Goal: Task Accomplishment & Management: Use online tool/utility

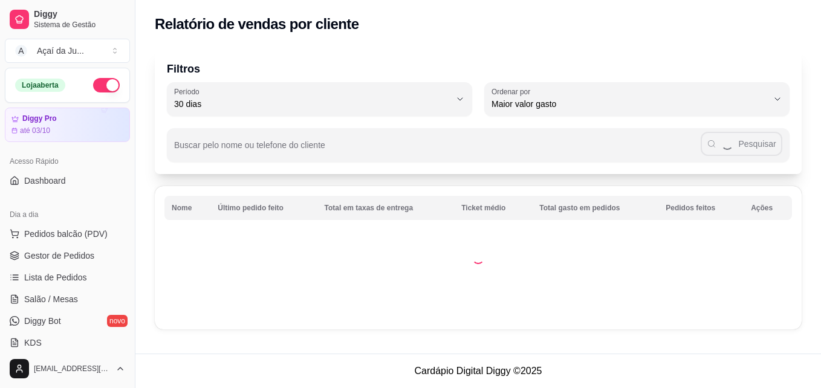
select select "30"
select select "HIGHEST_TOTAL_SPENT_WITH_ORDERS"
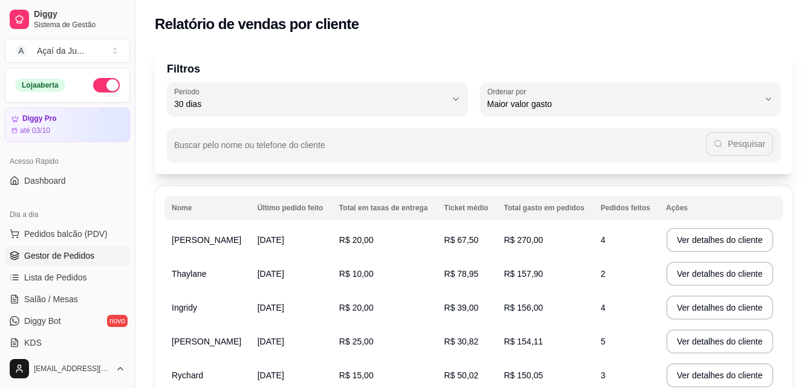
click at [62, 252] on span "Gestor de Pedidos" at bounding box center [59, 256] width 70 height 12
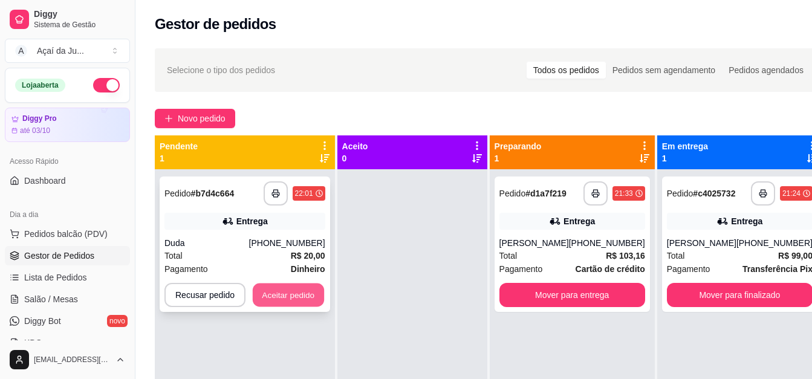
click at [255, 290] on button "Aceitar pedido" at bounding box center [288, 296] width 71 height 24
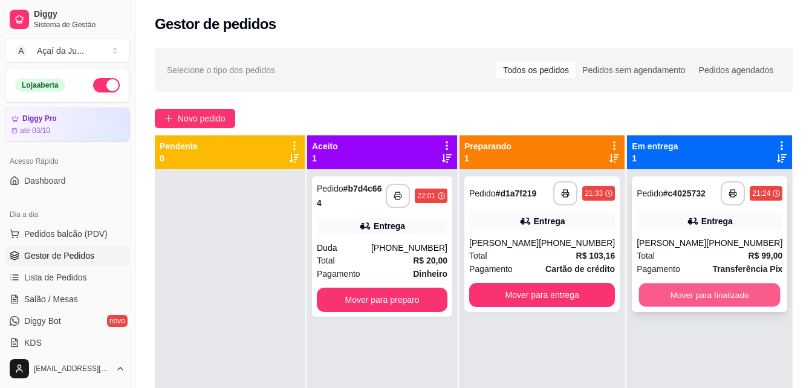
click at [723, 294] on button "Mover para finalizado" at bounding box center [709, 296] width 141 height 24
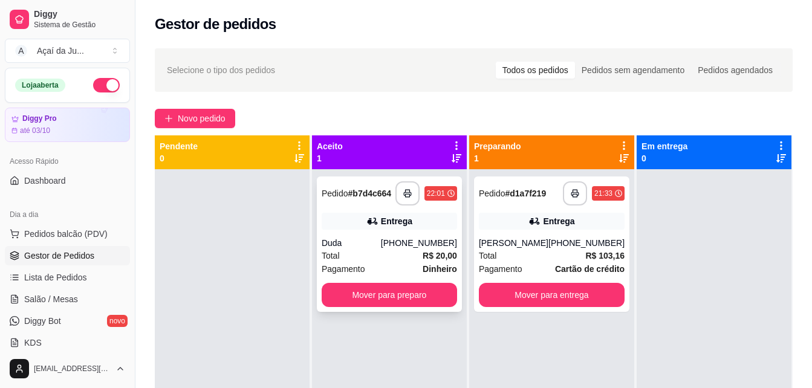
click at [444, 255] on strong "R$ 20,00" at bounding box center [440, 256] width 34 height 10
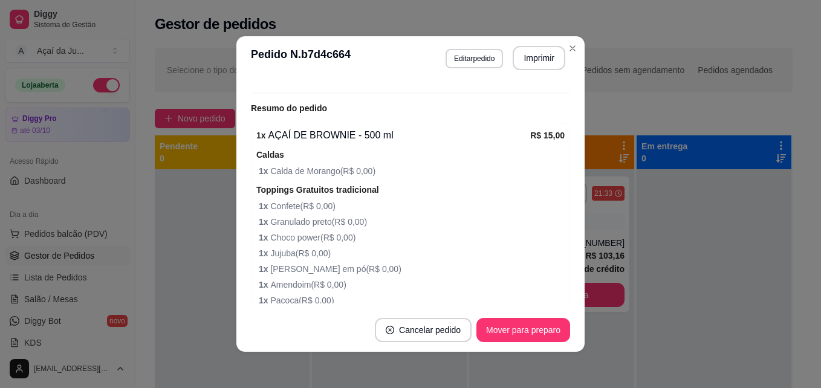
scroll to position [363, 0]
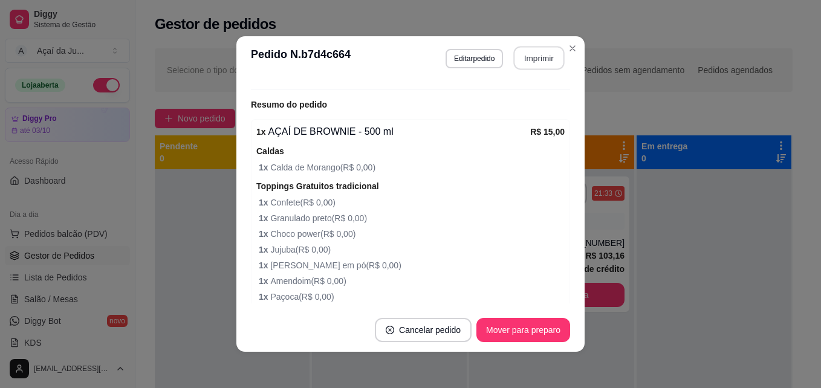
click at [553, 61] on button "Imprimir" at bounding box center [539, 59] width 51 height 24
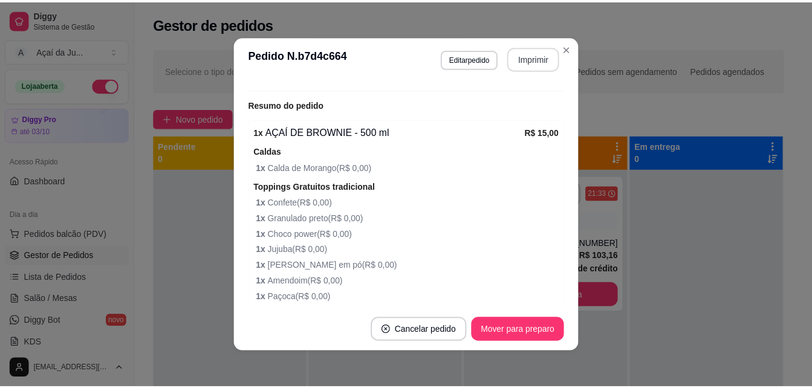
scroll to position [0, 0]
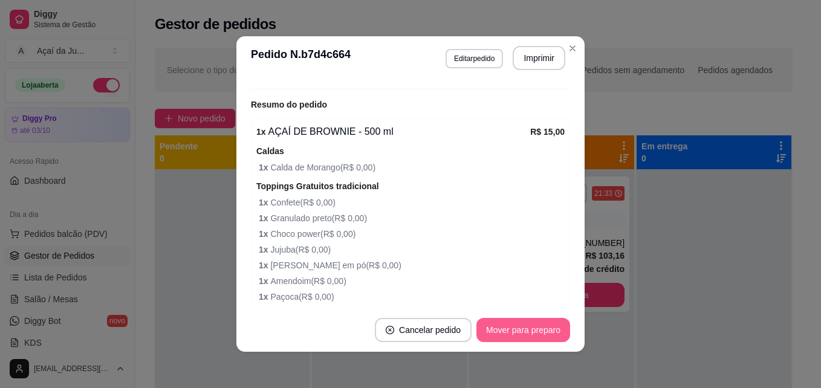
click at [564, 335] on button "Mover para preparo" at bounding box center [523, 330] width 94 height 24
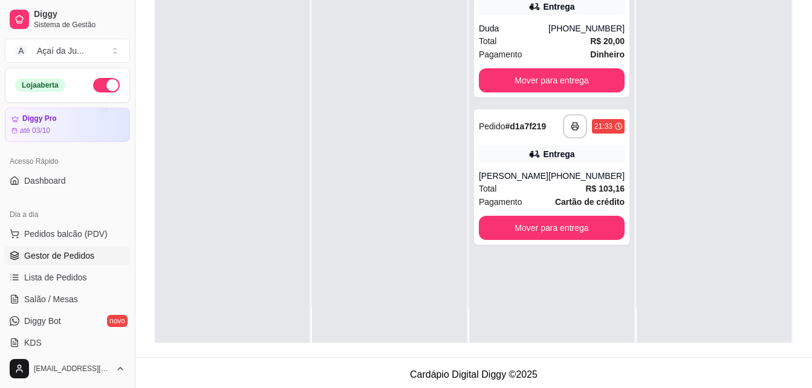
scroll to position [181, 0]
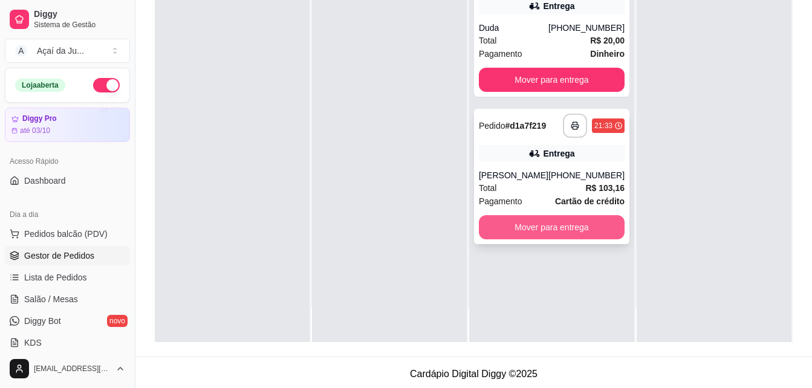
click at [600, 231] on button "Mover para entrega" at bounding box center [552, 227] width 146 height 24
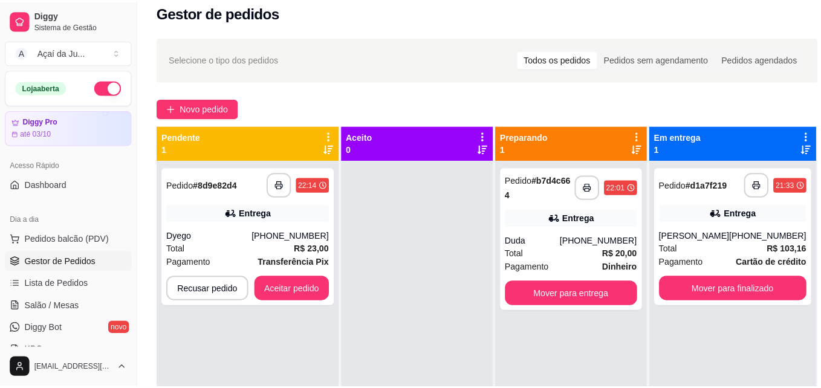
scroll to position [0, 0]
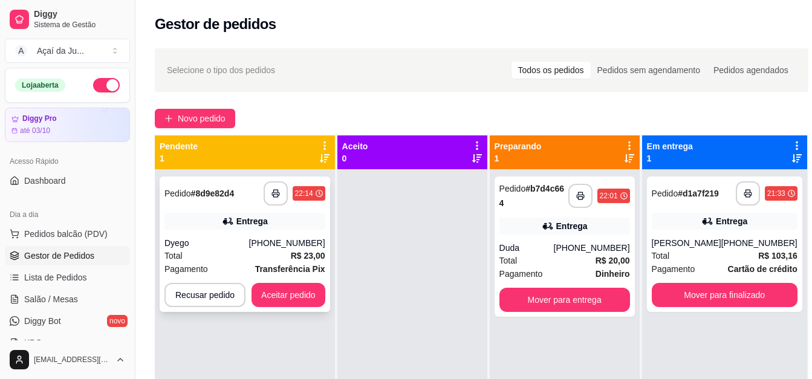
click at [210, 265] on div "Pagamento Transferência Pix" at bounding box center [244, 268] width 161 height 13
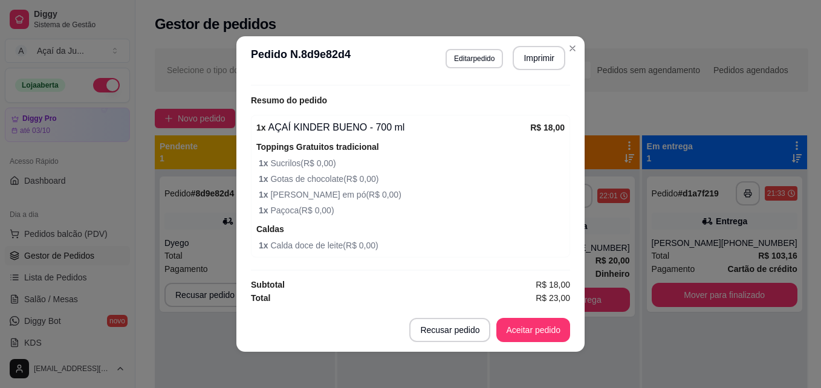
scroll to position [368, 0]
click at [513, 336] on button "Aceitar pedido" at bounding box center [533, 331] width 71 height 24
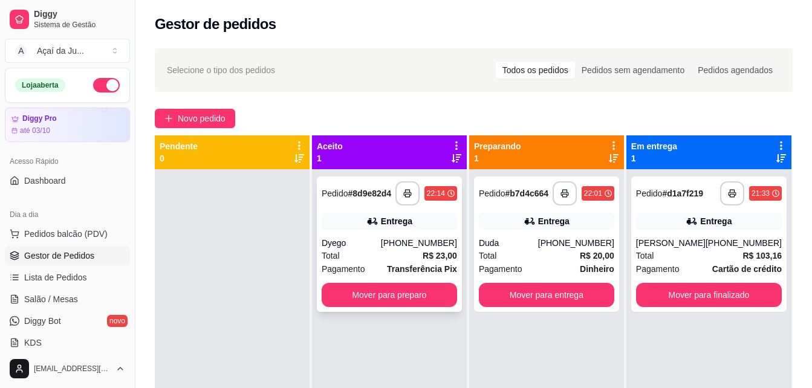
click at [366, 252] on div "Total R$ 23,00" at bounding box center [389, 255] width 135 height 13
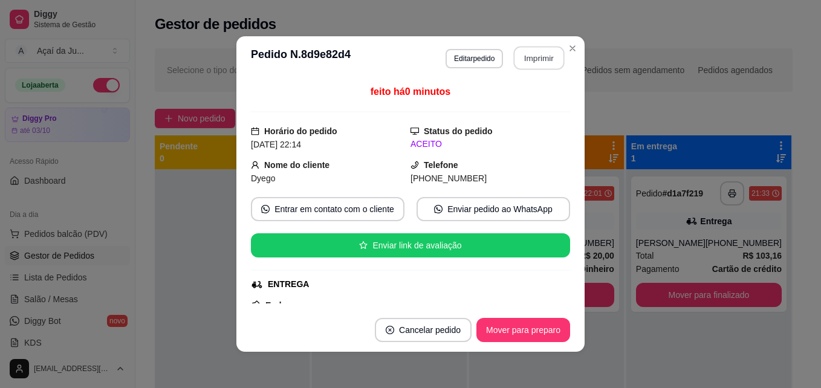
click at [536, 56] on button "Imprimir" at bounding box center [539, 59] width 51 height 24
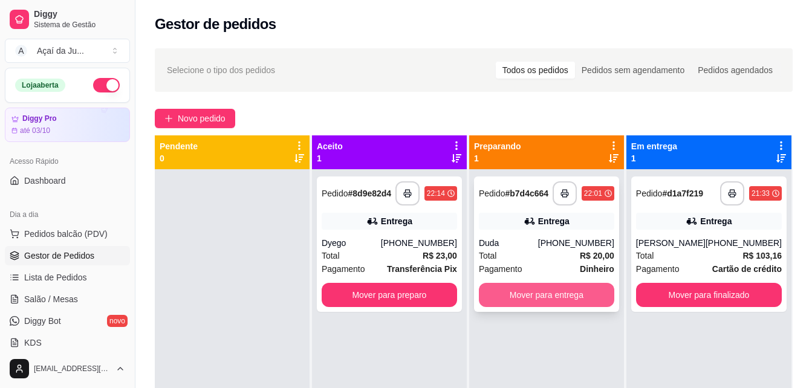
click at [522, 303] on button "Mover para entrega" at bounding box center [546, 295] width 135 height 24
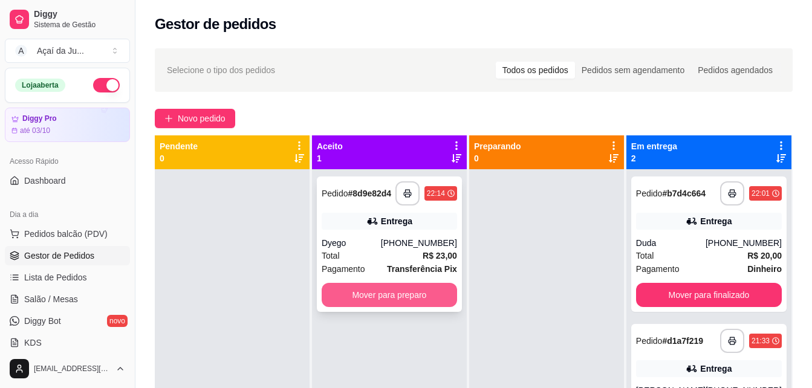
click at [436, 292] on button "Mover para preparo" at bounding box center [389, 295] width 135 height 24
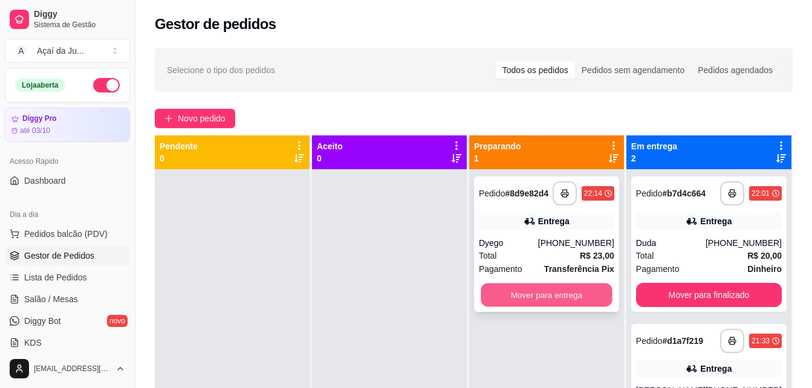
click at [591, 291] on button "Mover para entrega" at bounding box center [546, 296] width 131 height 24
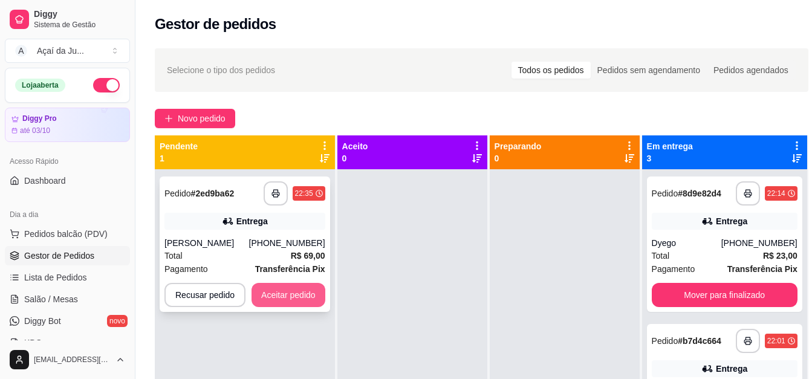
click at [302, 295] on button "Aceitar pedido" at bounding box center [289, 295] width 74 height 24
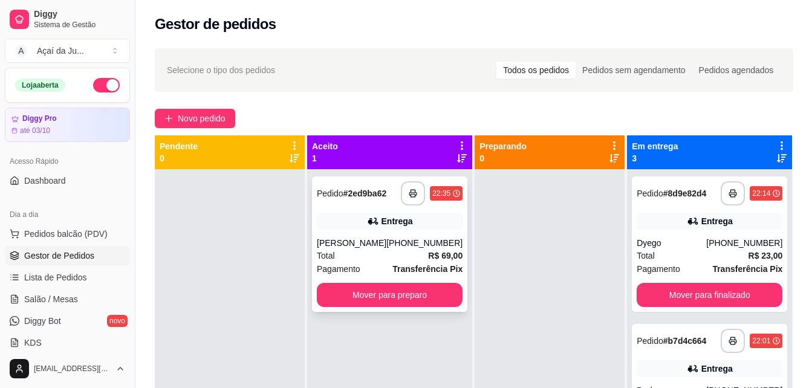
click at [359, 227] on div "Entrega" at bounding box center [390, 221] width 146 height 17
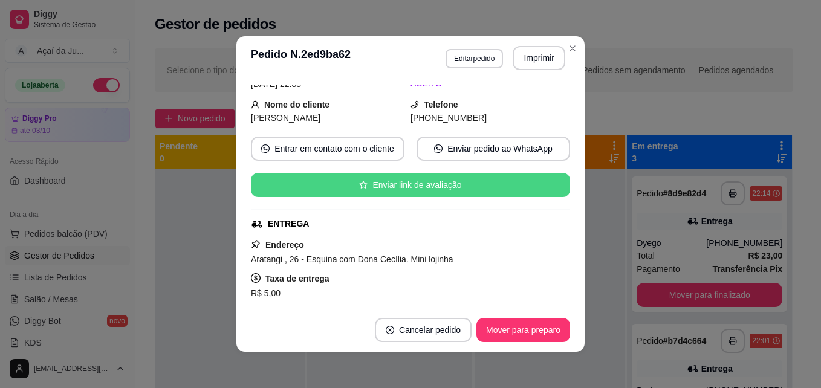
scroll to position [121, 0]
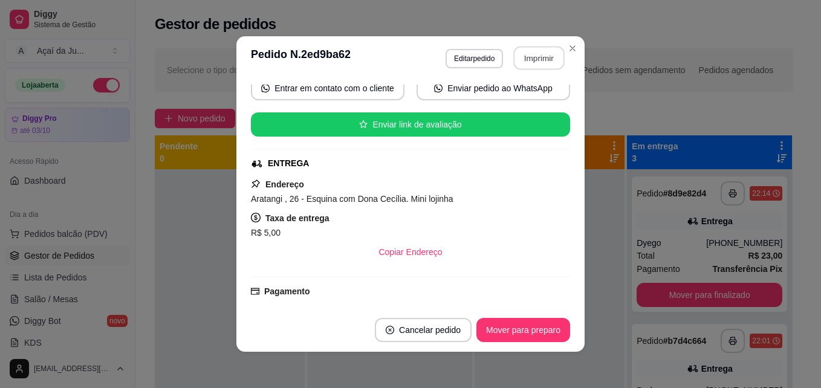
click at [536, 64] on button "Imprimir" at bounding box center [539, 59] width 51 height 24
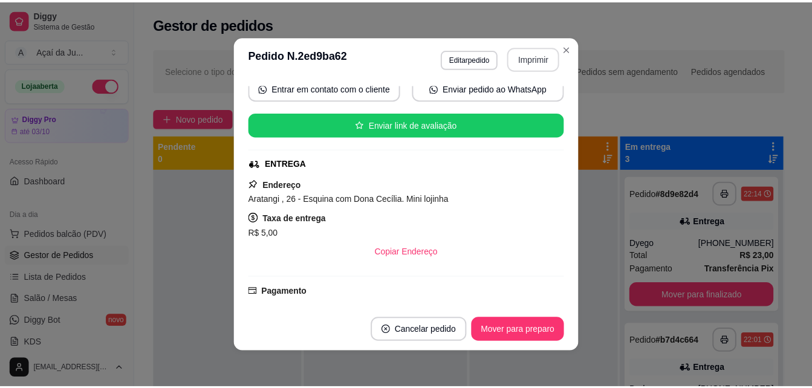
scroll to position [0, 0]
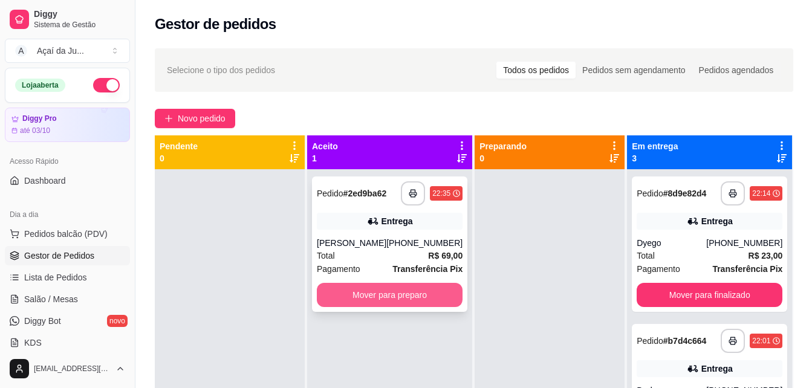
click at [335, 290] on button "Mover para preparo" at bounding box center [390, 295] width 146 height 24
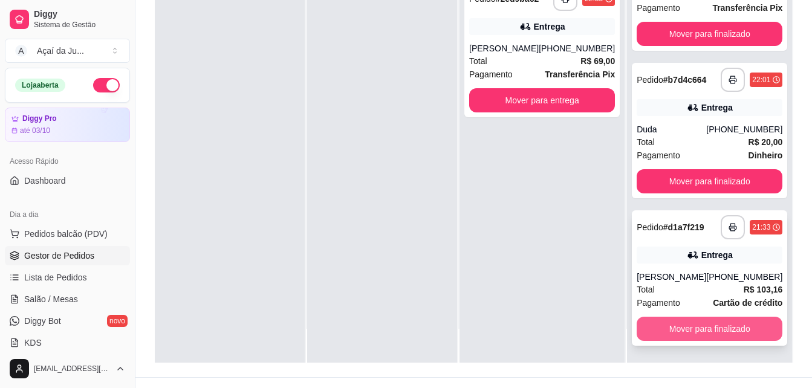
scroll to position [181, 0]
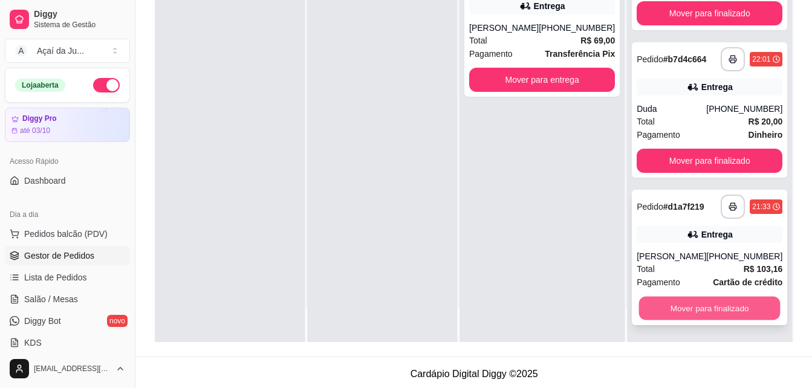
click at [686, 313] on button "Mover para finalizado" at bounding box center [709, 309] width 141 height 24
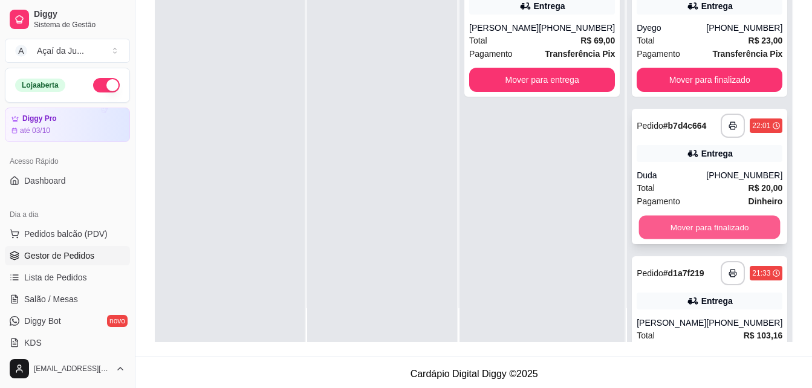
click at [708, 238] on button "Mover para finalizado" at bounding box center [709, 228] width 141 height 24
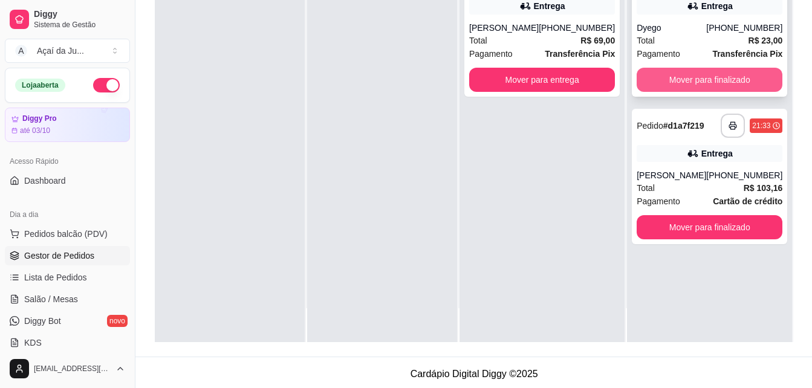
click at [692, 73] on button "Mover para finalizado" at bounding box center [710, 80] width 146 height 24
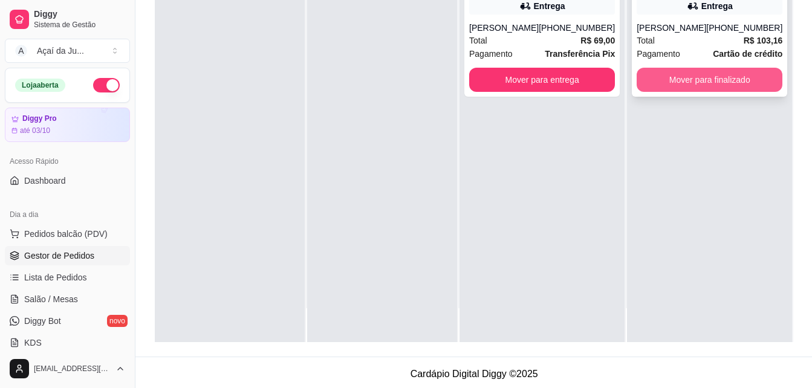
click at [704, 84] on button "Mover para finalizado" at bounding box center [710, 80] width 146 height 24
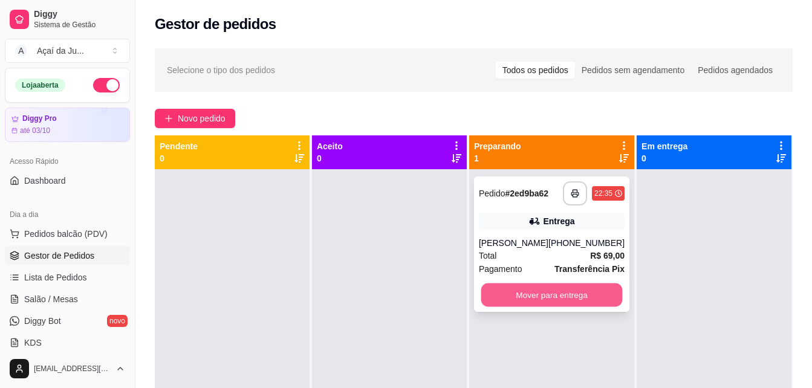
click at [545, 297] on button "Mover para entrega" at bounding box center [551, 296] width 141 height 24
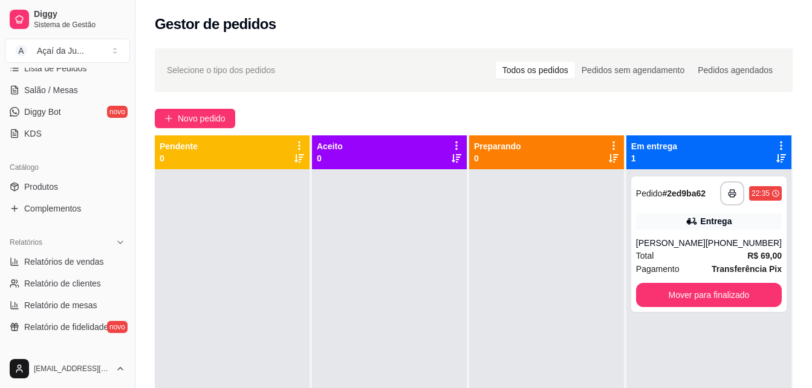
scroll to position [181, 0]
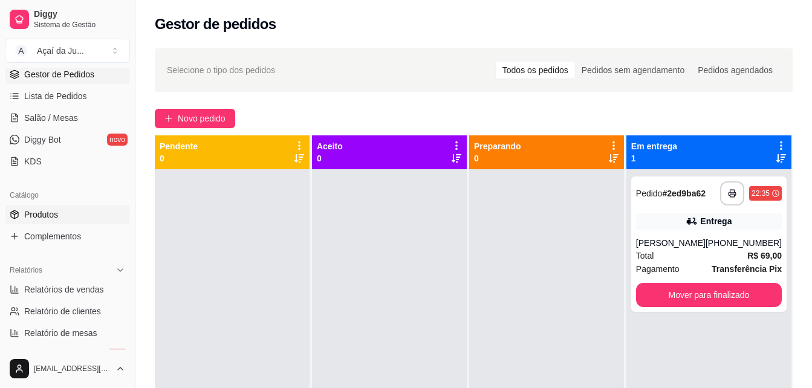
click at [51, 213] on span "Produtos" at bounding box center [41, 215] width 34 height 12
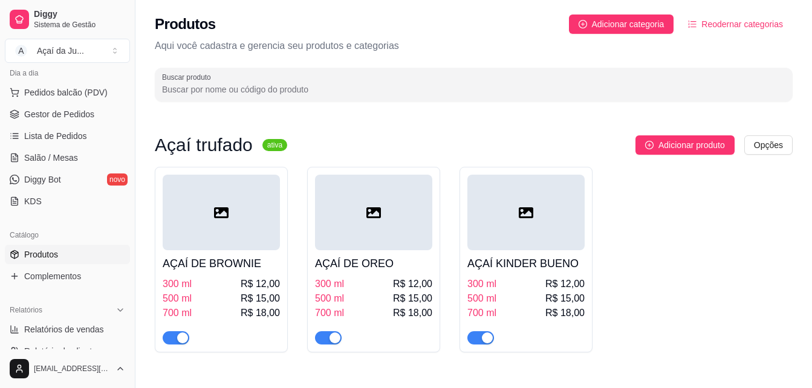
scroll to position [121, 0]
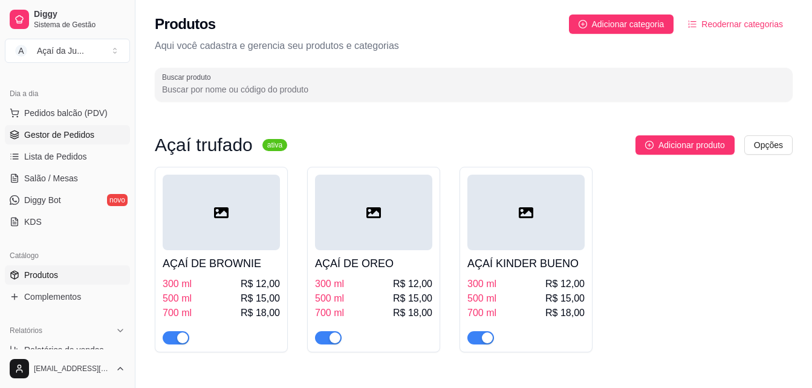
click at [58, 135] on span "Gestor de Pedidos" at bounding box center [59, 135] width 70 height 12
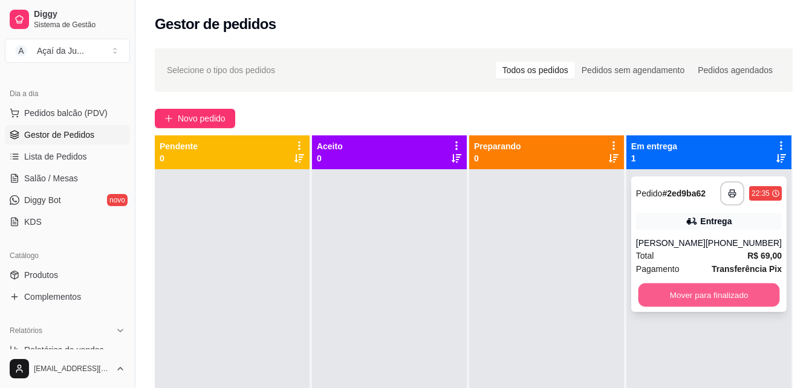
click at [701, 302] on button "Mover para finalizado" at bounding box center [708, 296] width 141 height 24
